Goal: Task Accomplishment & Management: Use online tool/utility

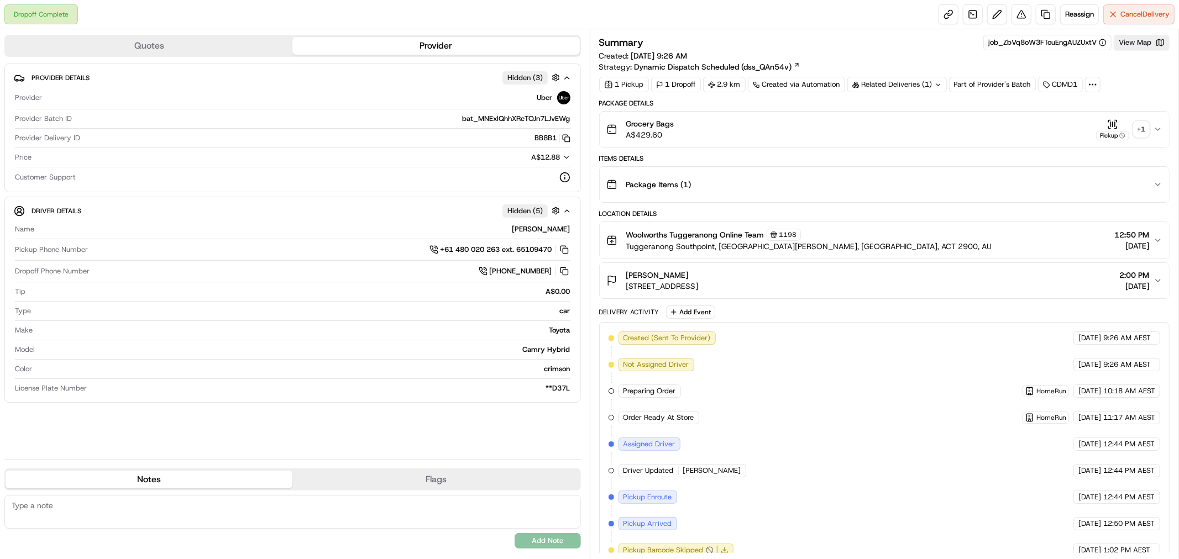
click at [1141, 126] on div "+ 1" at bounding box center [1140, 129] width 15 height 15
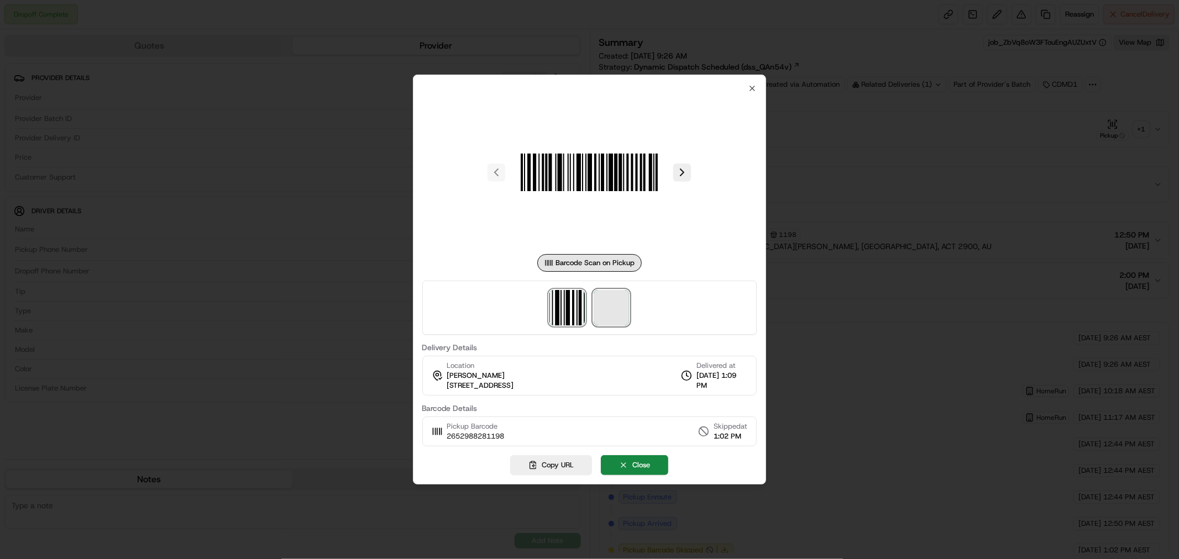
click at [615, 308] on span at bounding box center [611, 307] width 35 height 35
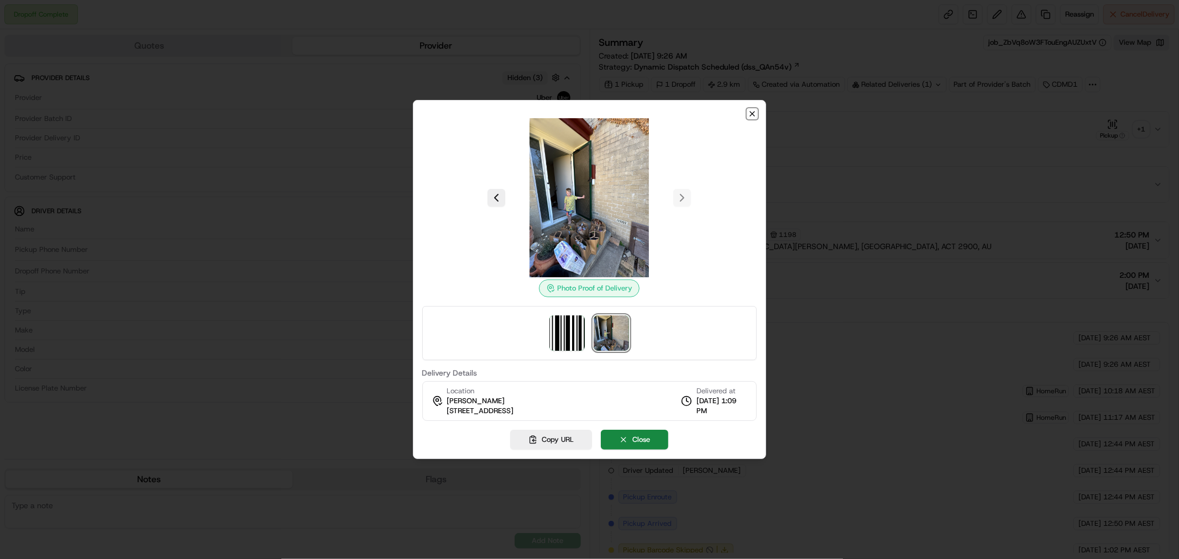
click at [752, 113] on icon "button" at bounding box center [752, 114] width 4 height 4
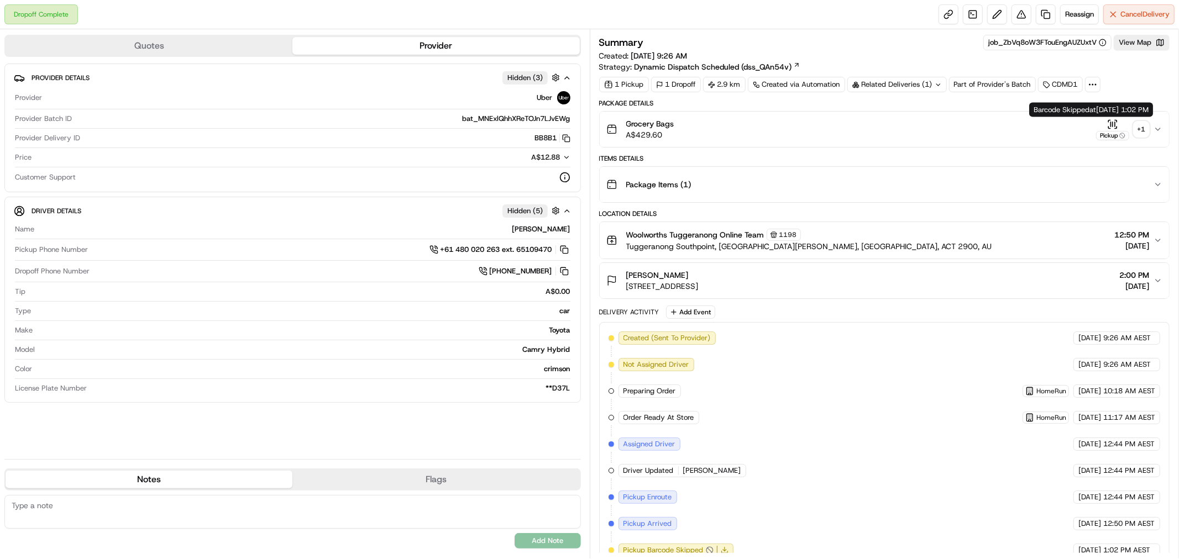
click at [1141, 130] on div "+ 1" at bounding box center [1140, 129] width 15 height 15
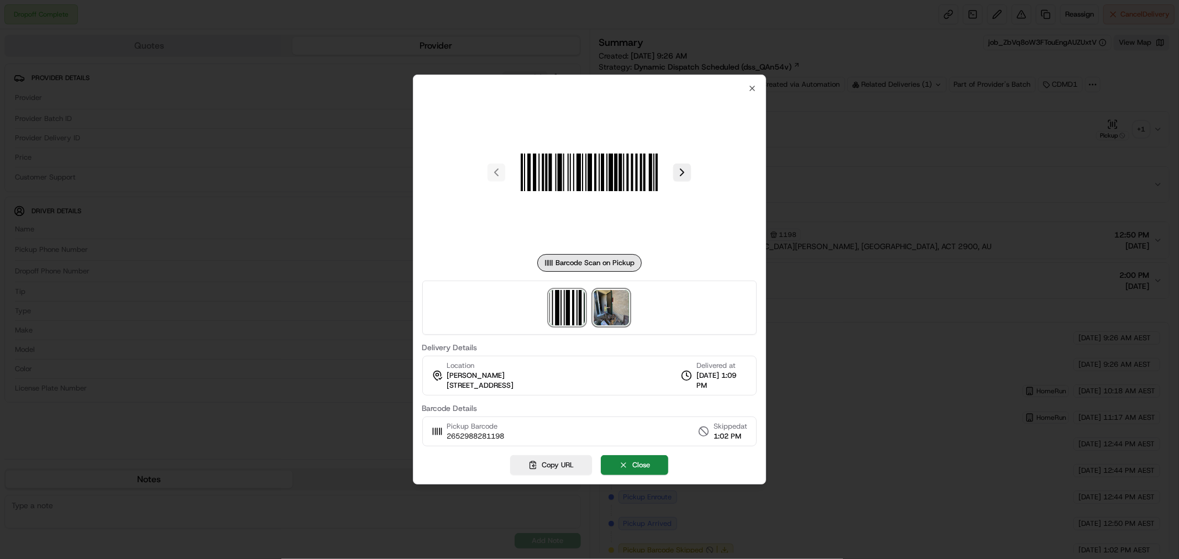
click at [608, 313] on img at bounding box center [611, 307] width 35 height 35
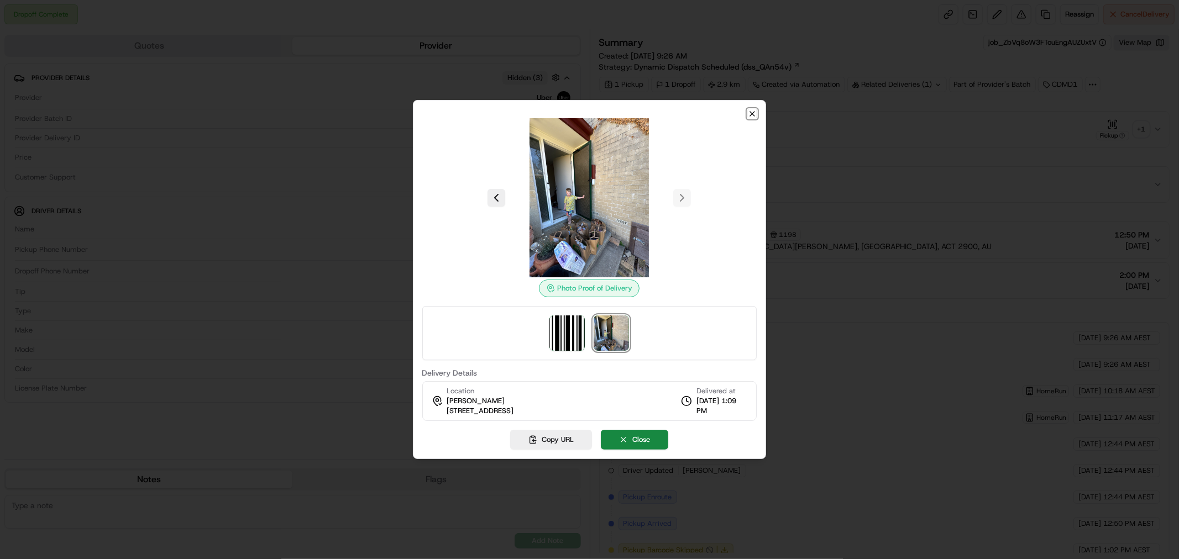
click at [752, 116] on icon "button" at bounding box center [752, 113] width 9 height 9
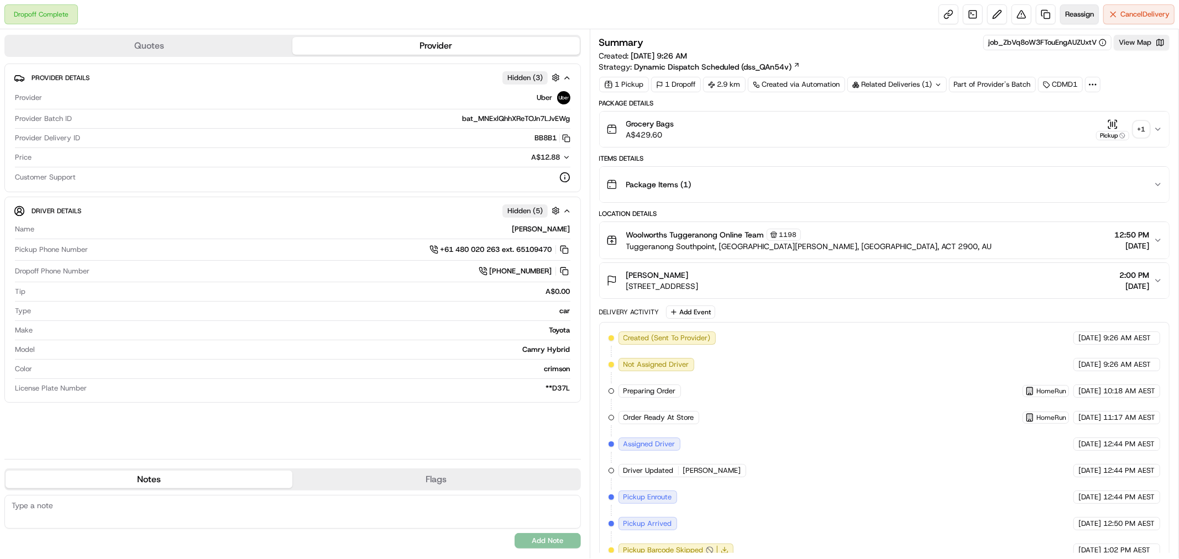
click at [1080, 19] on span "Reassign" at bounding box center [1079, 14] width 29 height 10
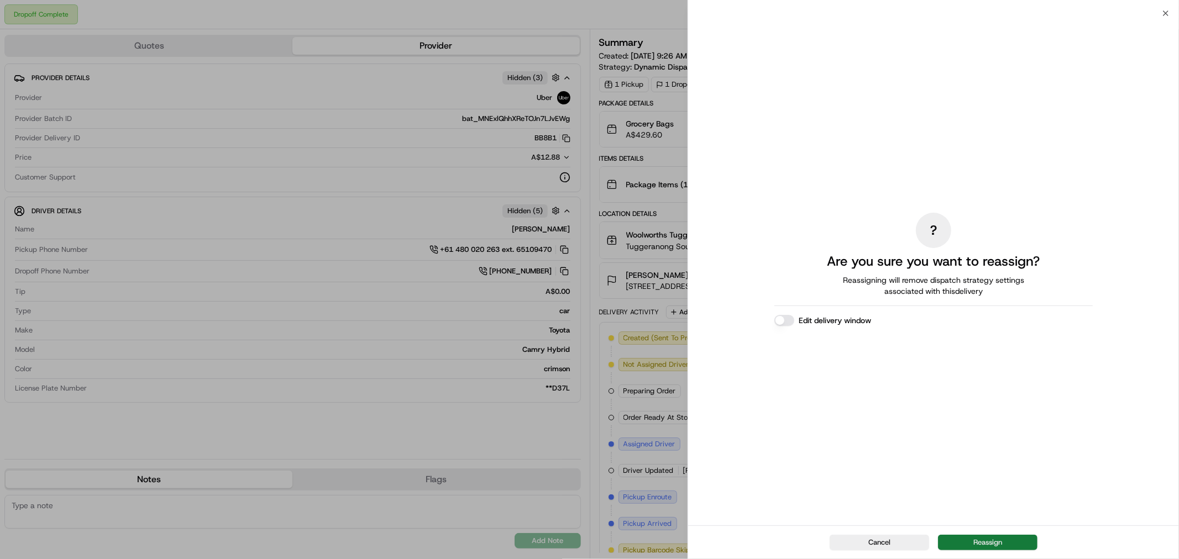
click at [1014, 540] on button "Reassign" at bounding box center [987, 542] width 99 height 15
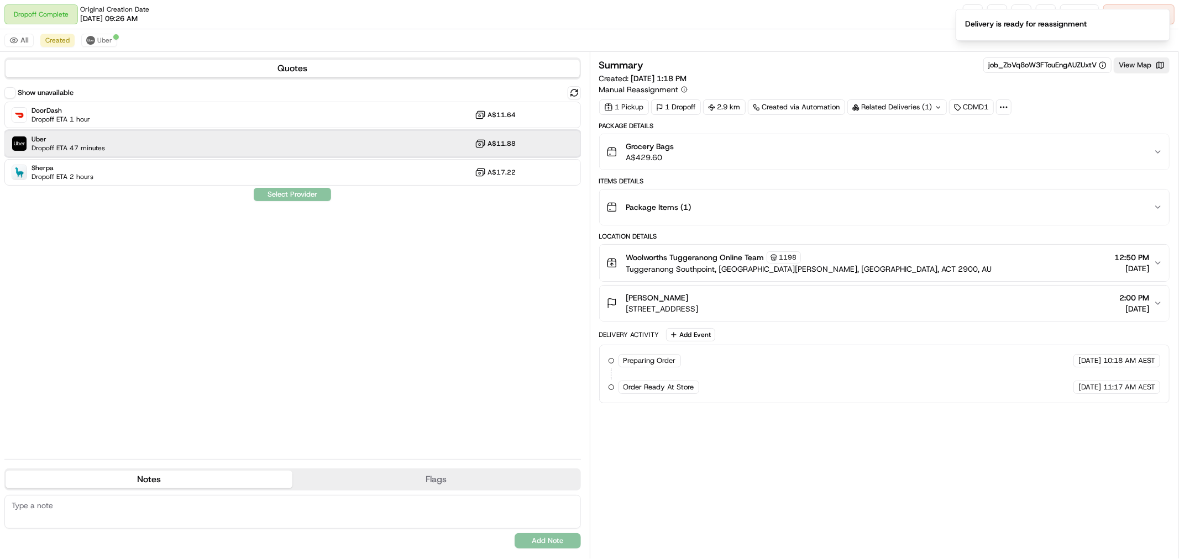
click at [169, 139] on div "Uber Dropoff ETA 47 minutes A$11.88" at bounding box center [292, 143] width 576 height 27
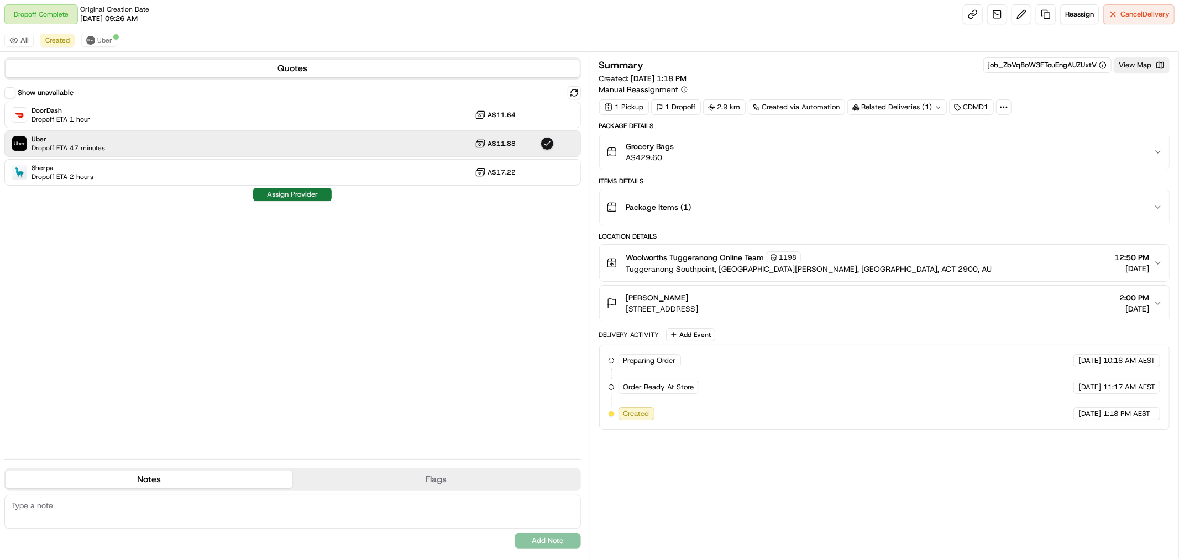
click at [286, 196] on button "Assign Provider" at bounding box center [292, 194] width 78 height 13
